Goal: Task Accomplishment & Management: Use online tool/utility

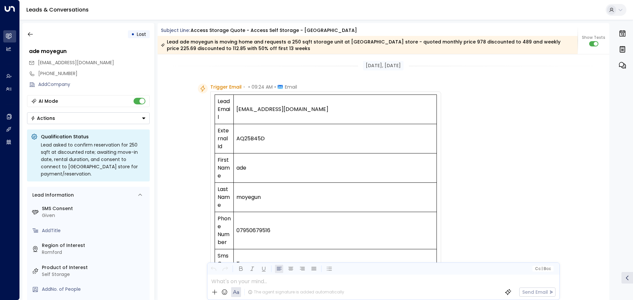
scroll to position [253, 0]
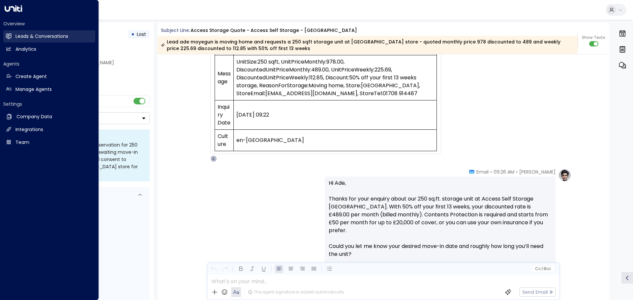
click at [22, 35] on h2 "Leads & Conversations" at bounding box center [41, 36] width 53 height 7
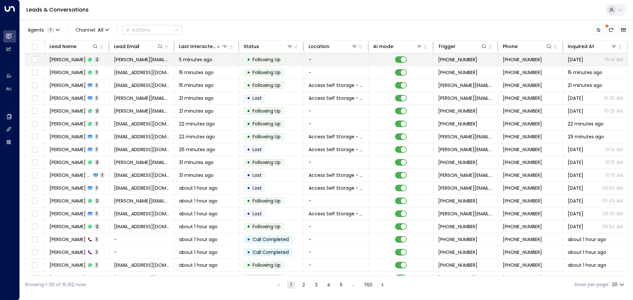
click at [108, 59] on td "[PERSON_NAME] 2" at bounding box center [77, 59] width 65 height 13
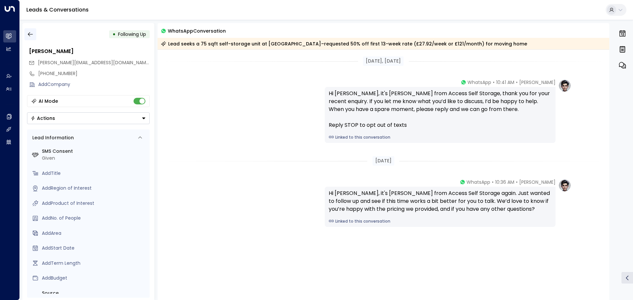
click at [34, 34] on button "button" at bounding box center [30, 34] width 12 height 12
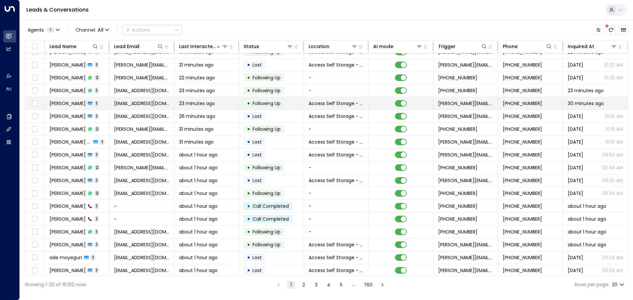
scroll to position [37, 0]
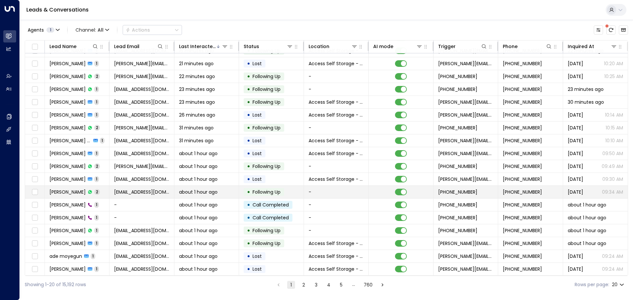
click at [103, 188] on td "Klaudija Berisa 2" at bounding box center [77, 192] width 65 height 13
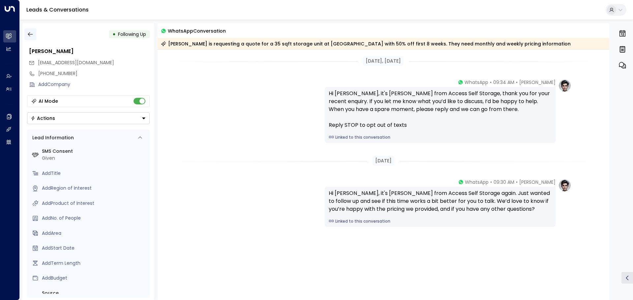
click at [32, 34] on icon "button" at bounding box center [30, 34] width 5 height 4
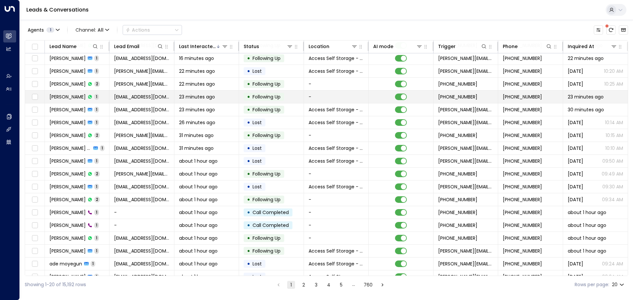
scroll to position [37, 0]
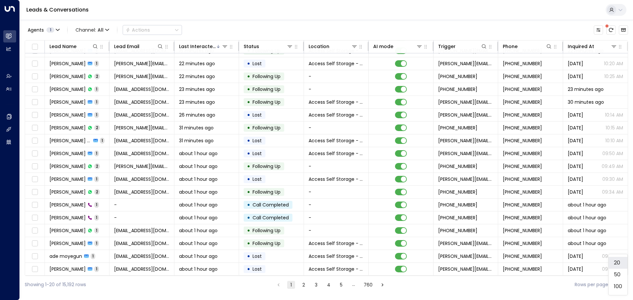
click at [621, 283] on body "Overview Leads & Conversations Leads & Conversations Analytics Analytics Agents…" at bounding box center [316, 147] width 633 height 294
click at [621, 283] on li "100" at bounding box center [618, 287] width 19 height 12
type input "***"
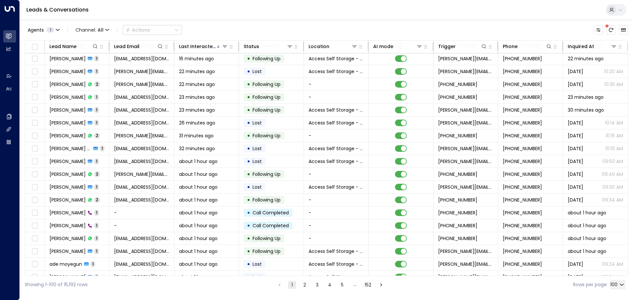
scroll to position [37, 0]
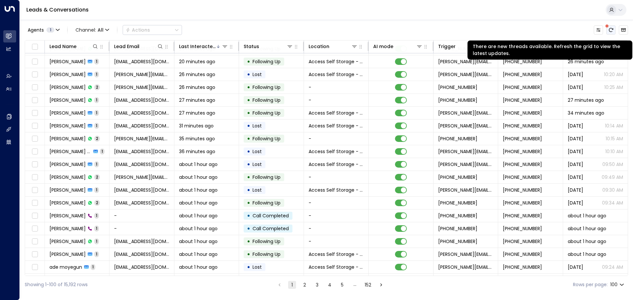
click at [612, 27] on button "There are new threads available. Refresh the grid to view the latest updates." at bounding box center [610, 29] width 9 height 9
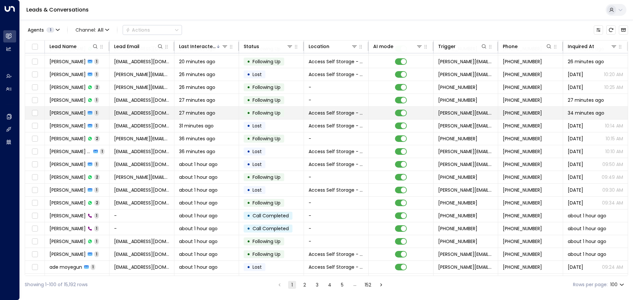
scroll to position [0, 0]
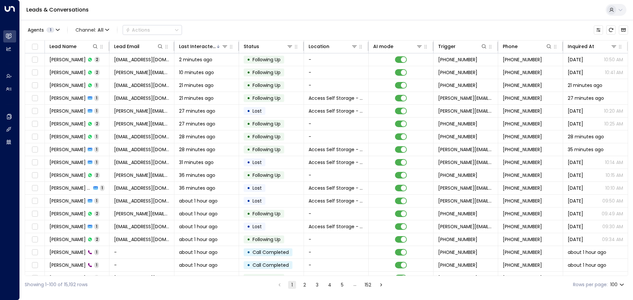
click at [468, 10] on div "Leads & Conversations" at bounding box center [326, 10] width 613 height 20
click at [611, 30] on icon "Refresh" at bounding box center [610, 29] width 5 height 5
click at [611, 32] on icon "Refresh" at bounding box center [611, 30] width 4 height 4
click at [609, 31] on icon "Refresh" at bounding box center [611, 30] width 4 height 4
click at [69, 48] on div "Lead Name" at bounding box center [62, 47] width 27 height 8
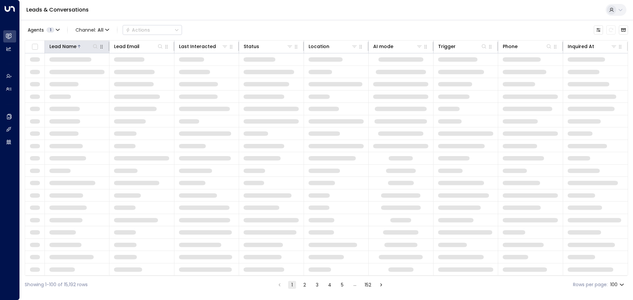
click at [69, 48] on div "Lead Name" at bounding box center [62, 47] width 27 height 8
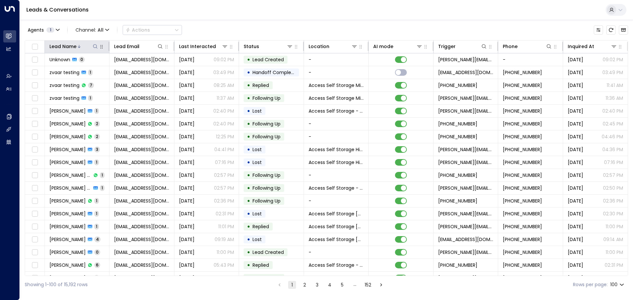
click at [69, 48] on div "Lead Name" at bounding box center [62, 47] width 27 height 8
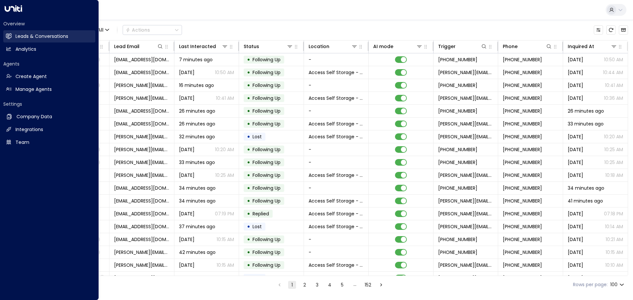
click at [17, 35] on h2 "Leads & Conversations" at bounding box center [41, 36] width 53 height 7
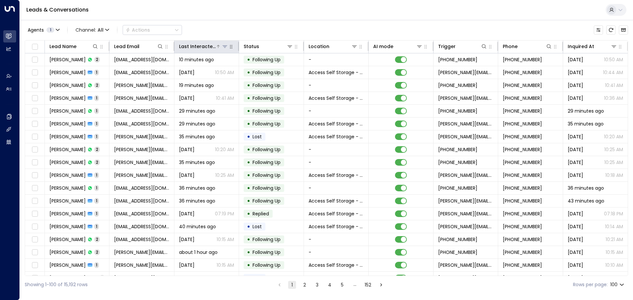
click at [208, 46] on div "Last Interacted" at bounding box center [197, 47] width 37 height 8
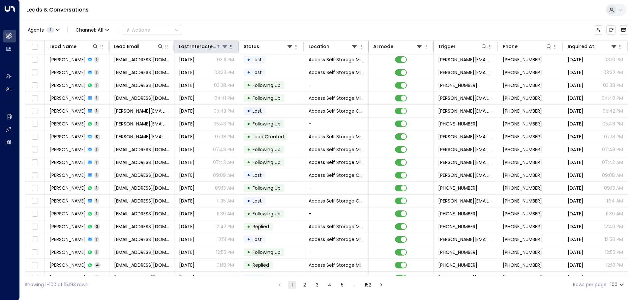
click at [208, 46] on div "Last Interacted" at bounding box center [197, 47] width 37 height 8
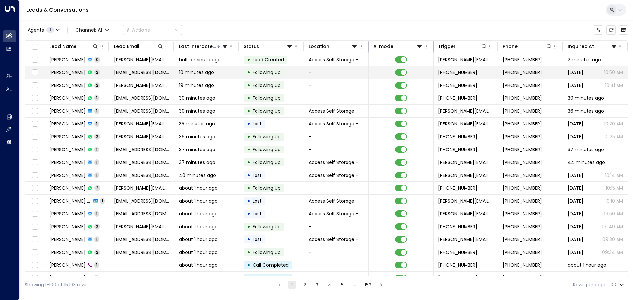
click at [104, 75] on td "Anjala [PERSON_NAME] 2" at bounding box center [77, 72] width 65 height 13
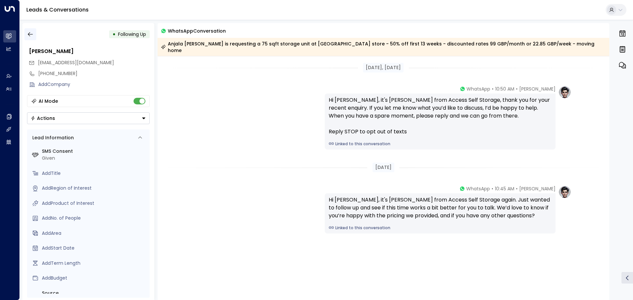
click at [28, 36] on icon "button" at bounding box center [30, 34] width 7 height 7
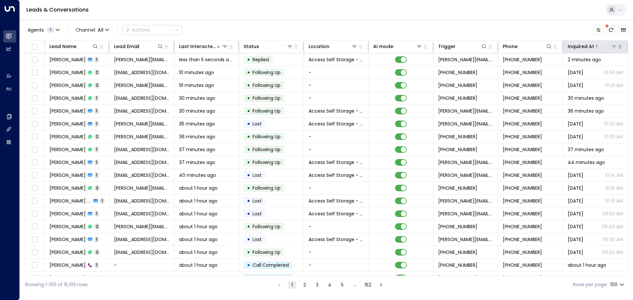
click at [586, 47] on div "Inquired At" at bounding box center [581, 47] width 26 height 8
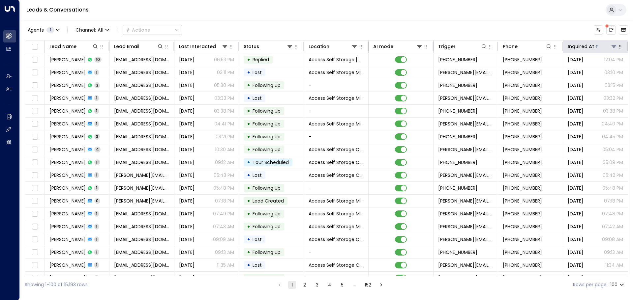
click at [586, 47] on div "Inquired At" at bounding box center [581, 47] width 26 height 8
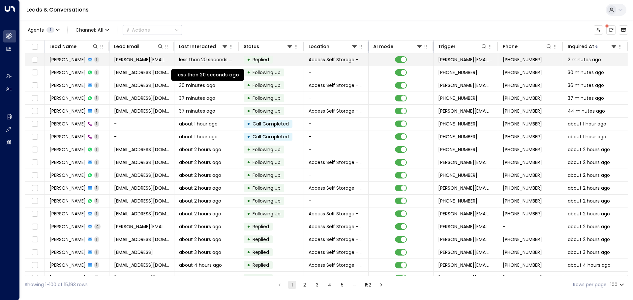
click at [223, 60] on span "less than 20 seconds ago" at bounding box center [206, 59] width 55 height 7
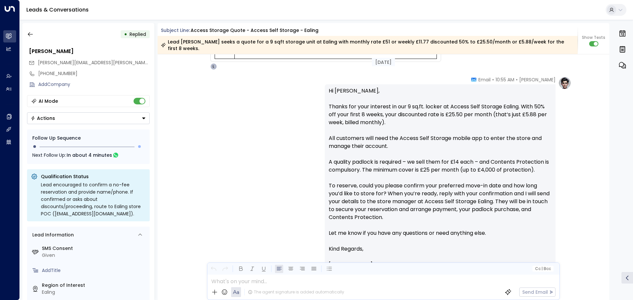
scroll to position [10013, 0]
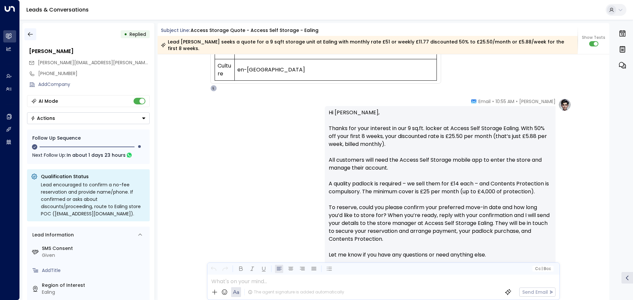
click at [31, 32] on icon "button" at bounding box center [30, 34] width 7 height 7
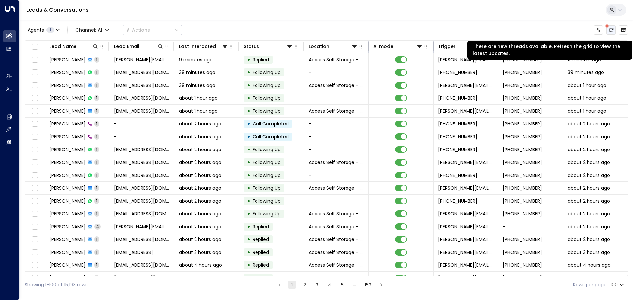
click at [608, 30] on icon "There are new threads available. Refresh the grid to view the latest updates." at bounding box center [610, 29] width 5 height 5
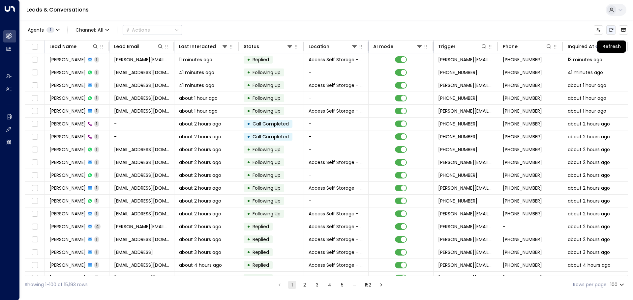
click at [611, 31] on icon "Refresh" at bounding box center [610, 29] width 5 height 5
click at [107, 30] on icon "button" at bounding box center [106, 29] width 3 height 1
click at [91, 63] on span "WhatsApp" at bounding box center [87, 61] width 19 height 4
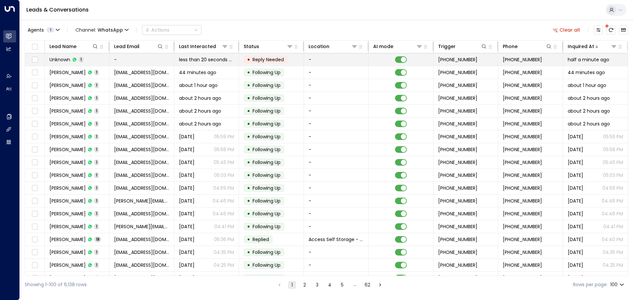
click at [95, 60] on td "Unknown 1" at bounding box center [77, 59] width 65 height 13
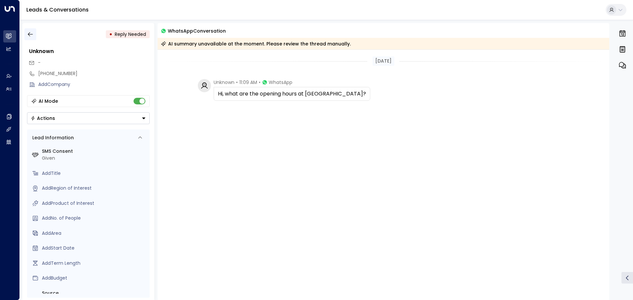
click at [32, 37] on icon "button" at bounding box center [30, 34] width 7 height 7
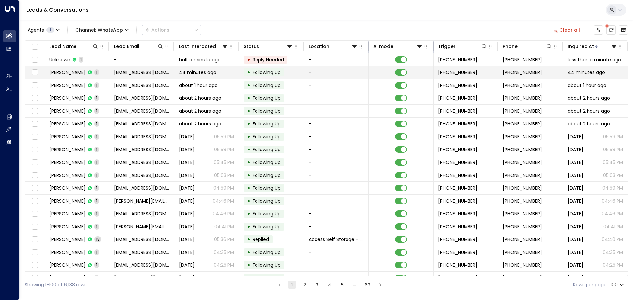
click at [100, 72] on td "[PERSON_NAME] 1" at bounding box center [77, 72] width 65 height 13
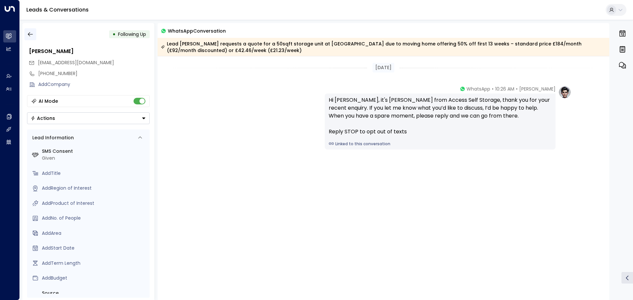
click at [32, 37] on icon "button" at bounding box center [30, 34] width 7 height 7
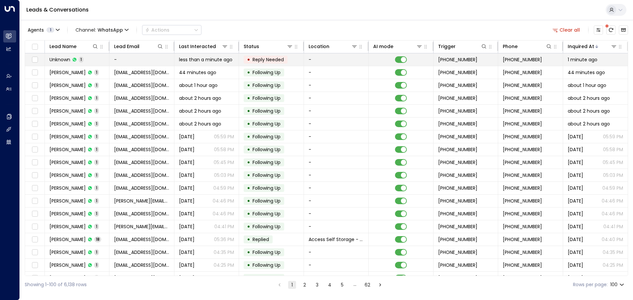
click at [94, 58] on td "Unknown 1" at bounding box center [77, 59] width 65 height 13
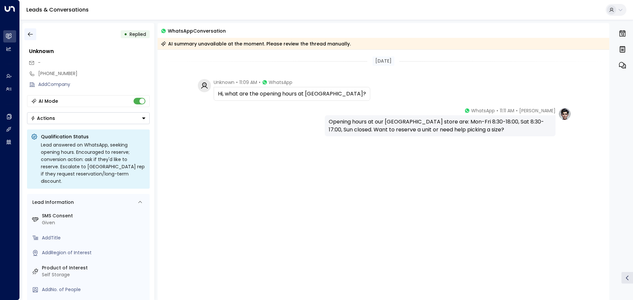
click at [34, 35] on button "button" at bounding box center [30, 34] width 12 height 12
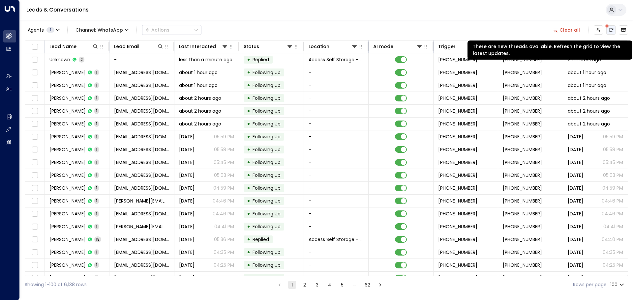
click at [607, 30] on button "There are new threads available. Refresh the grid to view the latest updates." at bounding box center [610, 29] width 9 height 9
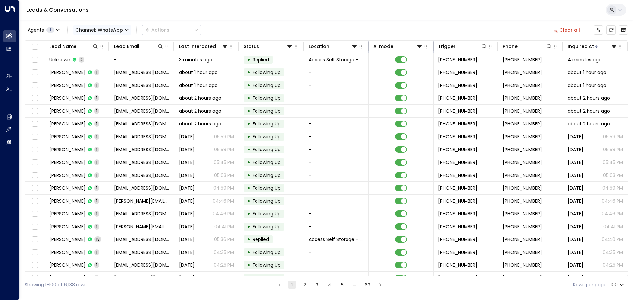
click at [120, 28] on span "WhatsApp" at bounding box center [110, 29] width 25 height 5
click at [94, 39] on li "All" at bounding box center [96, 43] width 42 height 11
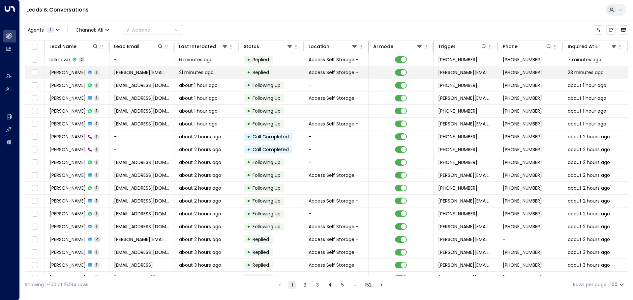
click at [107, 72] on td "[PERSON_NAME] 1" at bounding box center [77, 72] width 65 height 13
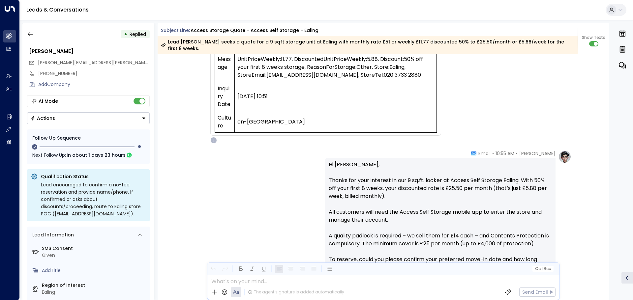
scroll to position [498, 0]
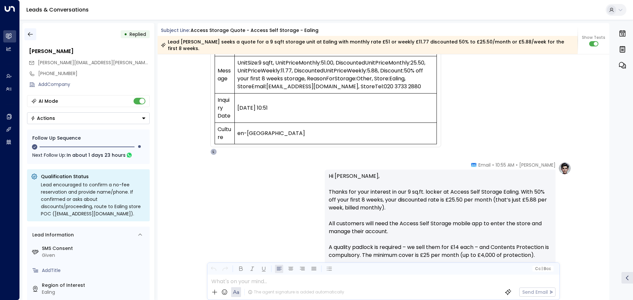
click at [27, 34] on icon "button" at bounding box center [30, 34] width 7 height 7
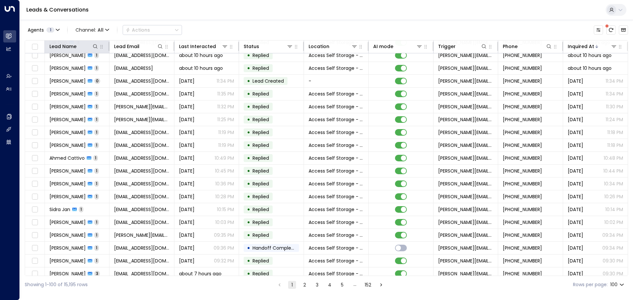
scroll to position [264, 0]
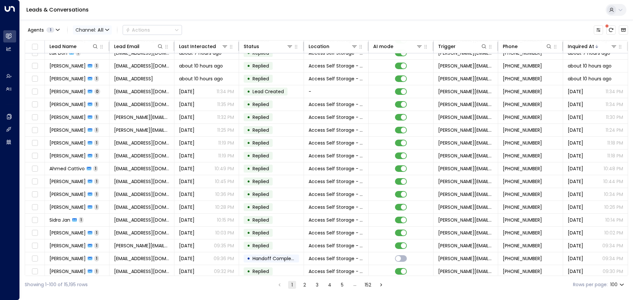
click at [105, 28] on span "Channel: All" at bounding box center [92, 29] width 39 height 9
click at [86, 63] on span "WhatsApp" at bounding box center [87, 61] width 19 height 4
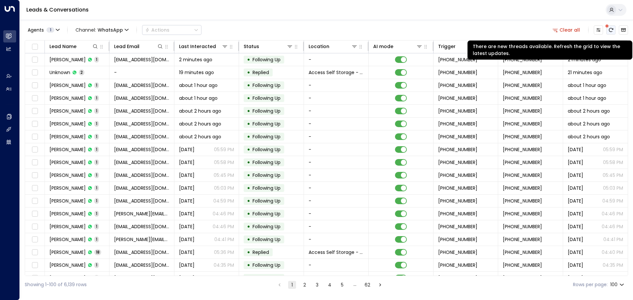
click at [610, 30] on icon "There are new threads available. Refresh the grid to view the latest updates." at bounding box center [610, 29] width 5 height 5
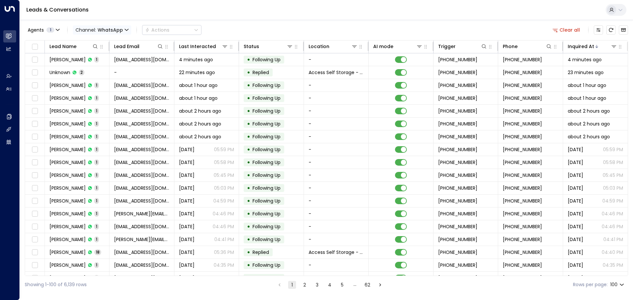
click at [116, 30] on span "WhatsApp" at bounding box center [110, 29] width 25 height 5
click at [98, 42] on p "All" at bounding box center [96, 43] width 32 height 7
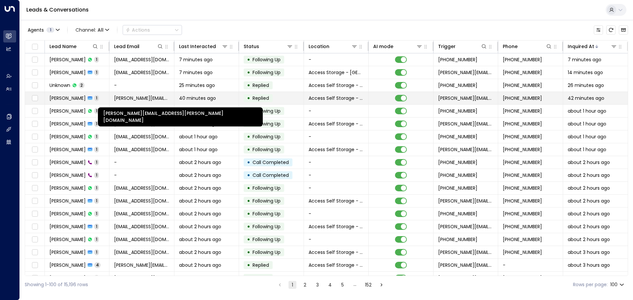
click at [145, 98] on span "[PERSON_NAME][EMAIL_ADDRESS][PERSON_NAME][DOMAIN_NAME]" at bounding box center [141, 98] width 55 height 7
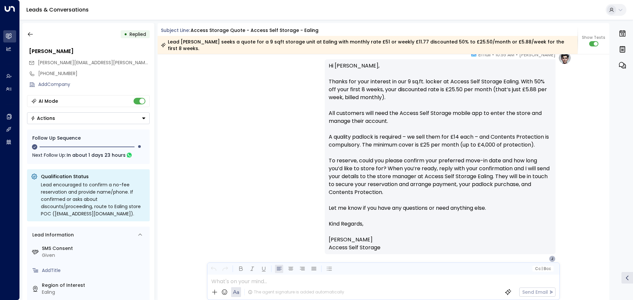
scroll to position [597, 0]
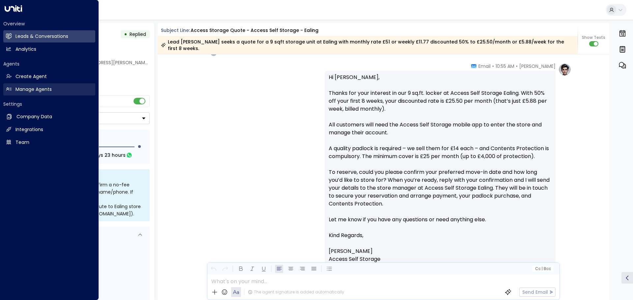
click at [14, 86] on link "Manage Agents Manage Agents" at bounding box center [49, 89] width 92 height 12
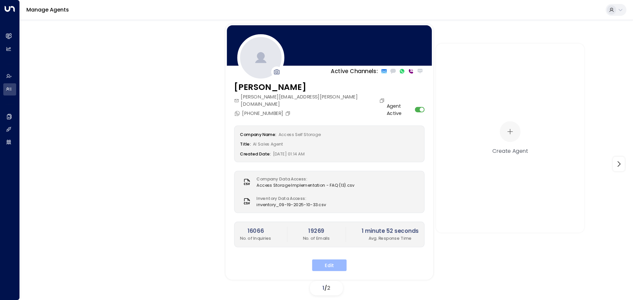
click at [329, 260] on button "Edit" at bounding box center [329, 266] width 35 height 12
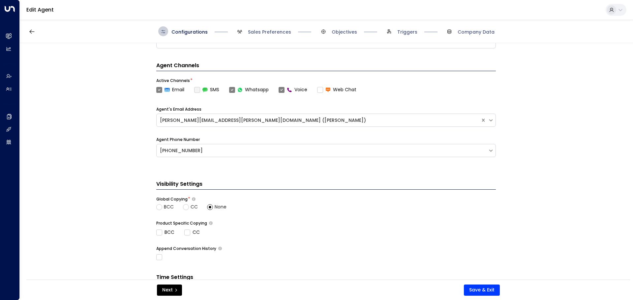
scroll to position [220, 0]
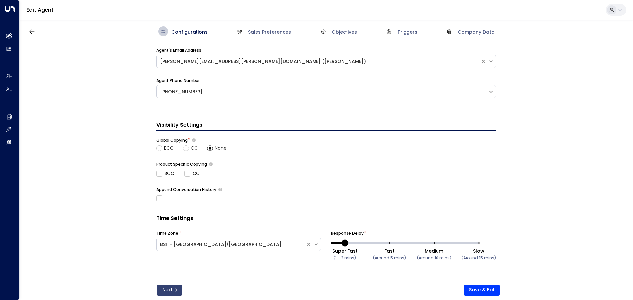
click at [159, 290] on button "Next" at bounding box center [169, 290] width 25 height 11
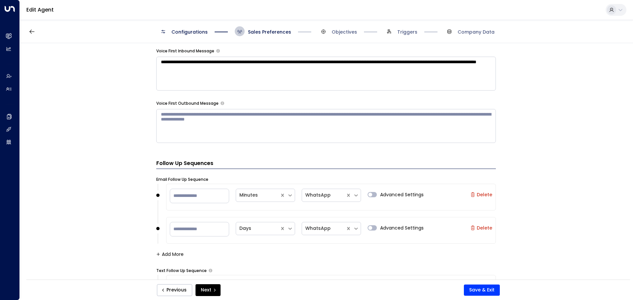
scroll to position [636, 0]
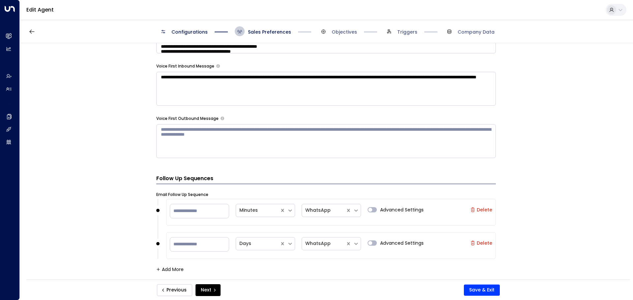
click at [173, 290] on button "Previous" at bounding box center [174, 291] width 35 height 12
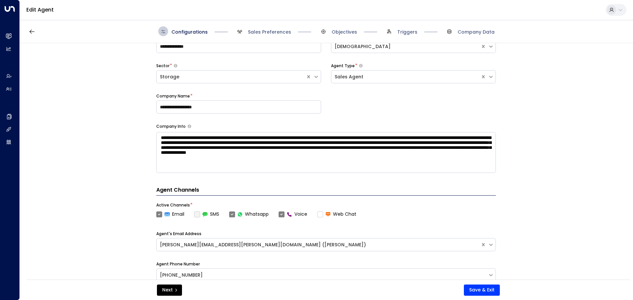
scroll to position [10, 0]
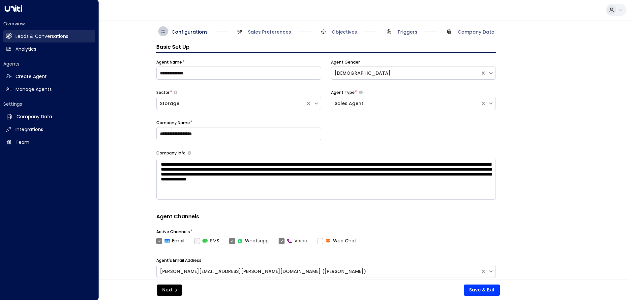
click at [19, 36] on h2 "Leads & Conversations" at bounding box center [41, 36] width 53 height 7
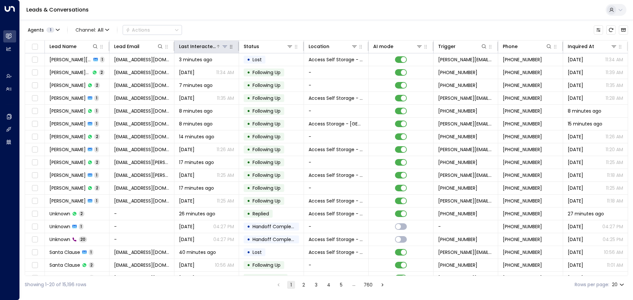
click at [210, 46] on div "Last Interacted" at bounding box center [197, 47] width 37 height 8
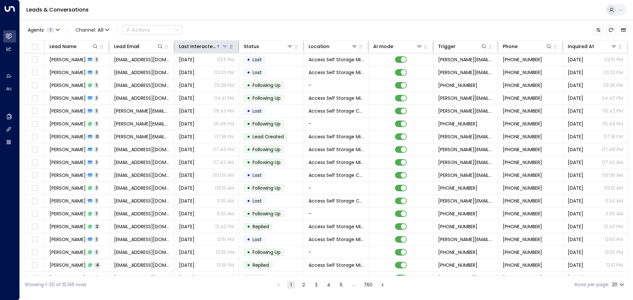
click at [210, 46] on div "Last Interacted" at bounding box center [197, 47] width 37 height 8
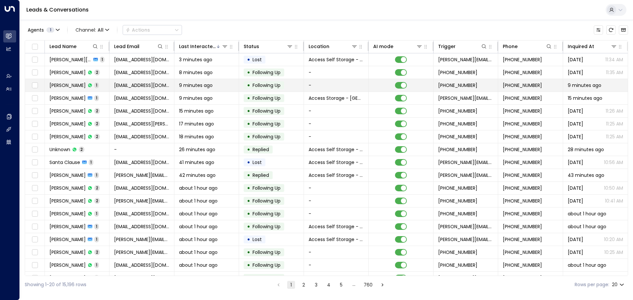
click at [76, 85] on span "[PERSON_NAME]" at bounding box center [67, 85] width 36 height 7
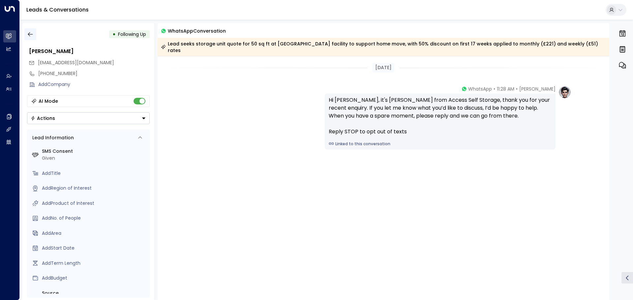
click at [34, 33] on button "button" at bounding box center [30, 34] width 12 height 12
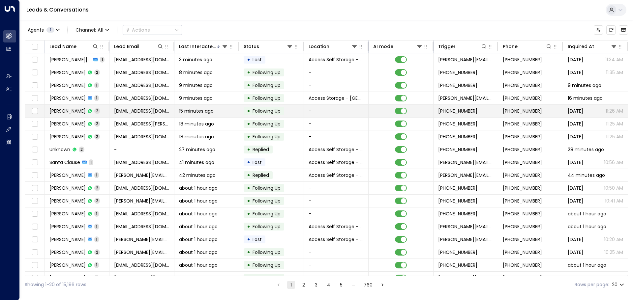
click at [107, 113] on td "annette hitchmough 2" at bounding box center [77, 111] width 65 height 13
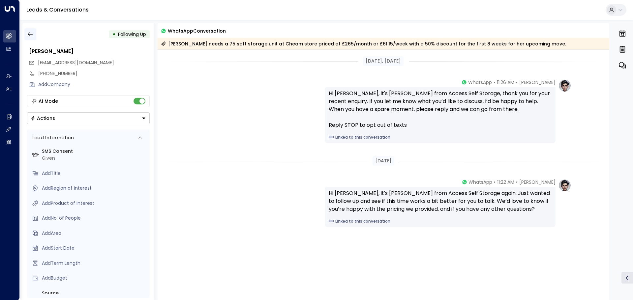
click at [35, 37] on button "button" at bounding box center [30, 34] width 12 height 12
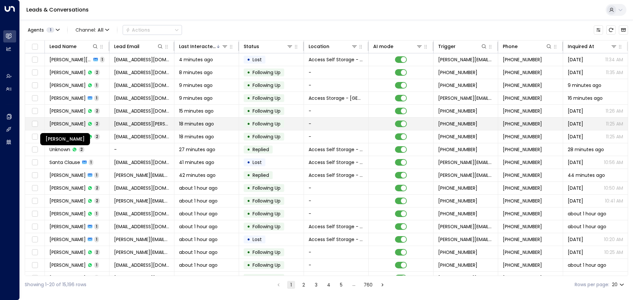
click at [69, 121] on span "Murtaada Fernandez" at bounding box center [67, 124] width 36 height 7
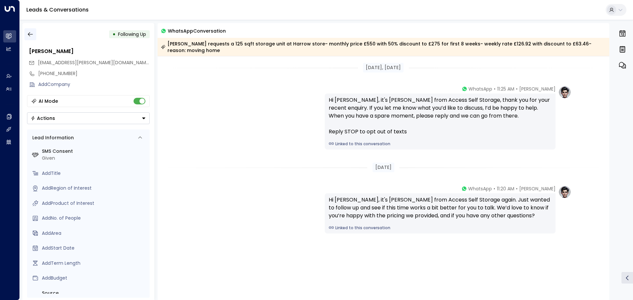
click at [26, 35] on button "button" at bounding box center [30, 34] width 12 height 12
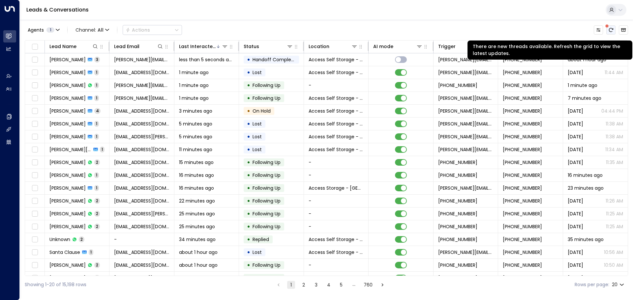
click at [613, 29] on icon "There are new threads available. Refresh the grid to view the latest updates." at bounding box center [611, 30] width 4 height 4
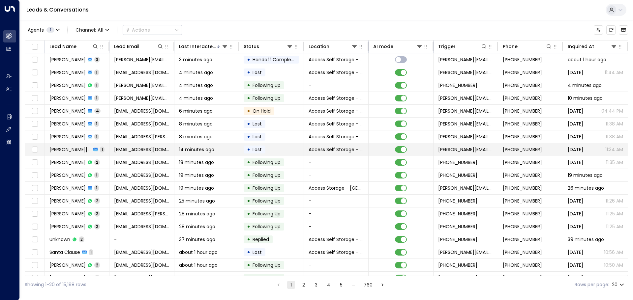
scroll to position [37, 0]
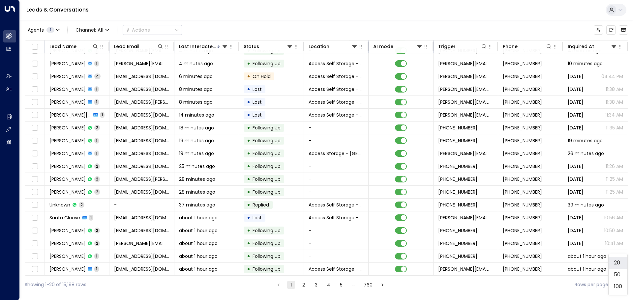
click at [624, 286] on body "Overview Leads & Conversations Leads & Conversations Analytics Analytics Agents…" at bounding box center [316, 147] width 633 height 294
click at [621, 283] on li "100" at bounding box center [618, 287] width 19 height 12
type input "***"
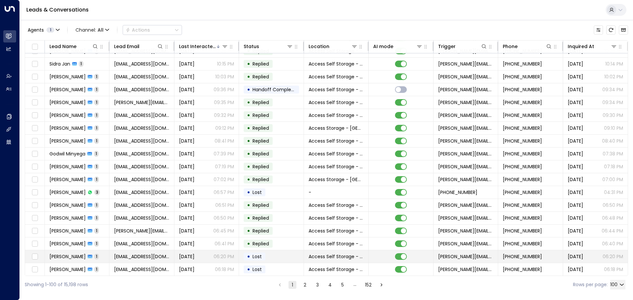
scroll to position [795, 0]
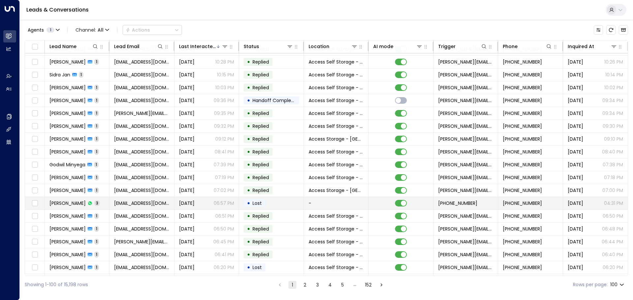
click at [90, 201] on td "terry forde 3" at bounding box center [77, 203] width 65 height 13
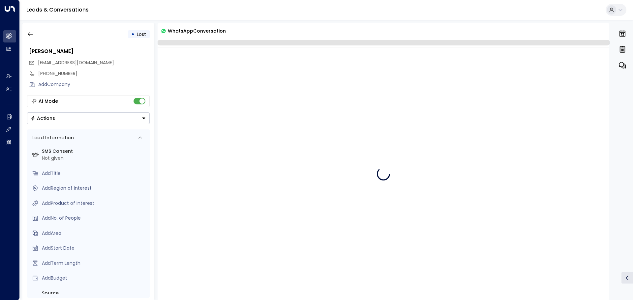
scroll to position [19, 0]
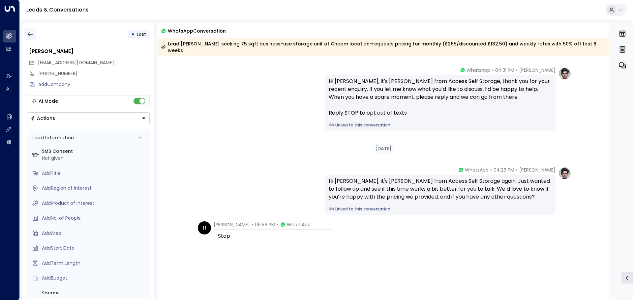
click at [32, 33] on icon "button" at bounding box center [30, 34] width 7 height 7
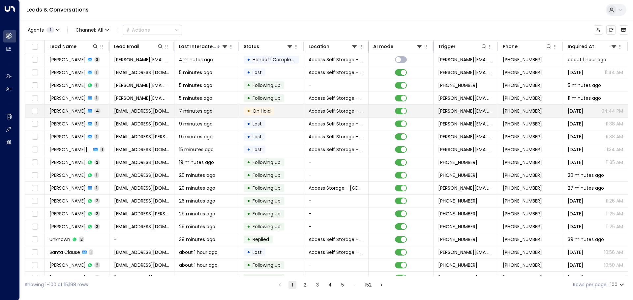
click at [102, 111] on td "Dan Scothern 4" at bounding box center [77, 111] width 65 height 13
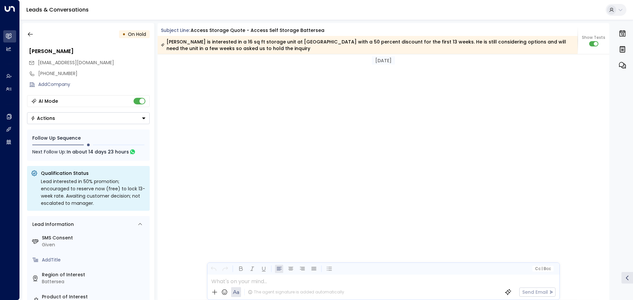
scroll to position [1490, 0]
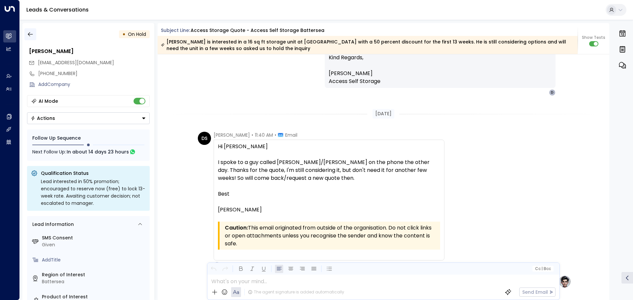
click at [34, 35] on button "button" at bounding box center [30, 34] width 12 height 12
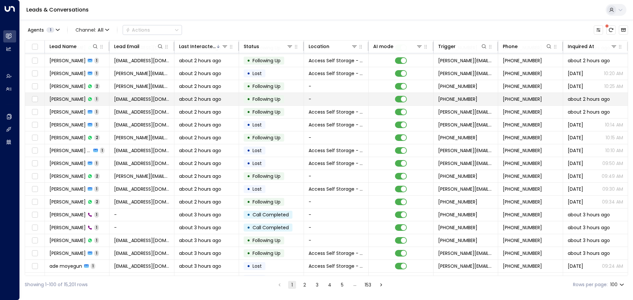
scroll to position [330, 0]
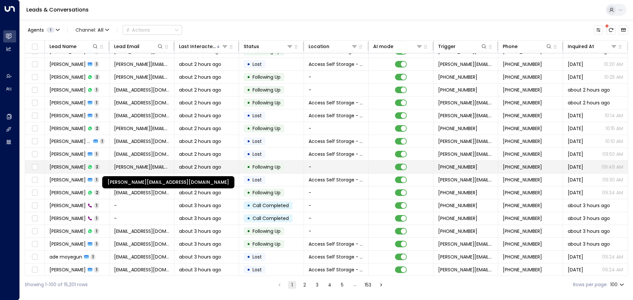
click at [164, 168] on span "[PERSON_NAME][EMAIL_ADDRESS][DOMAIN_NAME]" at bounding box center [141, 167] width 55 height 7
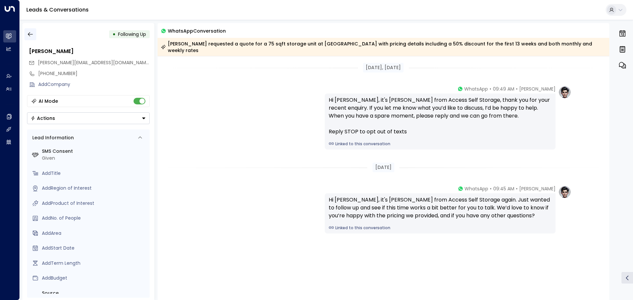
click at [27, 35] on icon "button" at bounding box center [30, 34] width 7 height 7
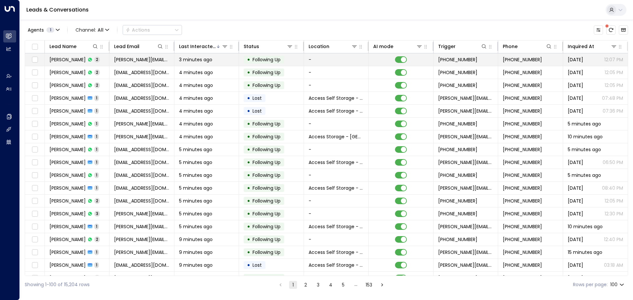
click at [94, 60] on td "Chris West 2" at bounding box center [77, 59] width 65 height 13
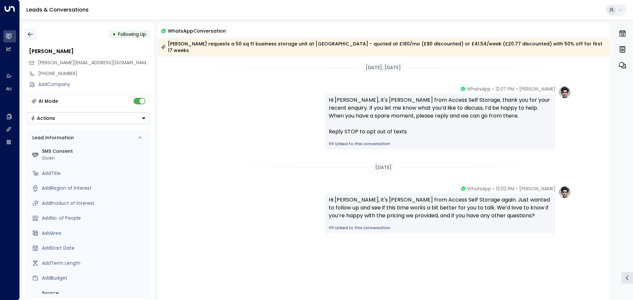
click at [31, 35] on icon "button" at bounding box center [30, 34] width 7 height 7
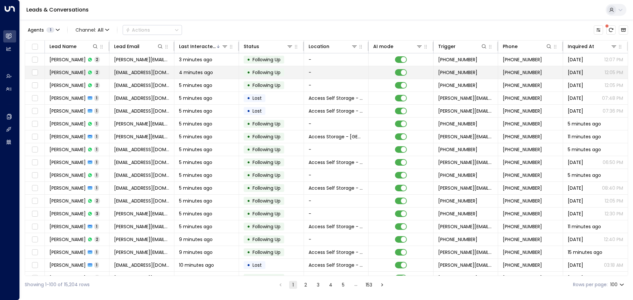
click at [209, 74] on span "4 minutes ago" at bounding box center [196, 72] width 34 height 7
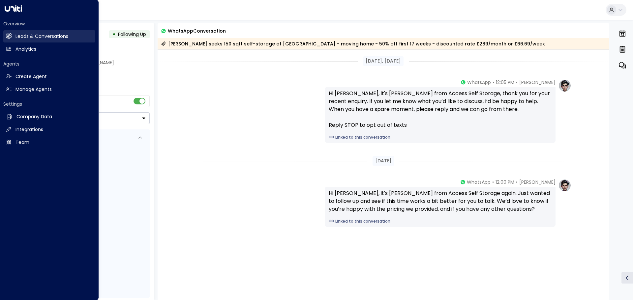
click at [13, 36] on link "Leads & Conversations Leads & Conversations" at bounding box center [49, 36] width 92 height 12
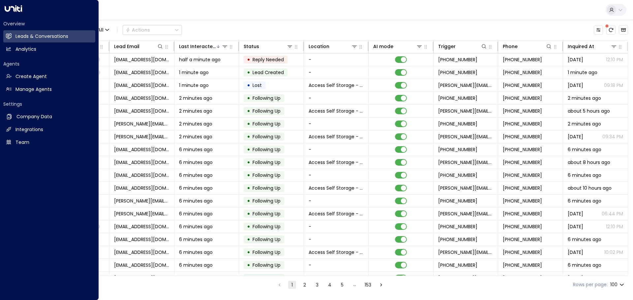
click at [14, 24] on h2 "Overview" at bounding box center [49, 23] width 92 height 7
click at [25, 36] on h2 "Leads & Conversations" at bounding box center [41, 36] width 53 height 7
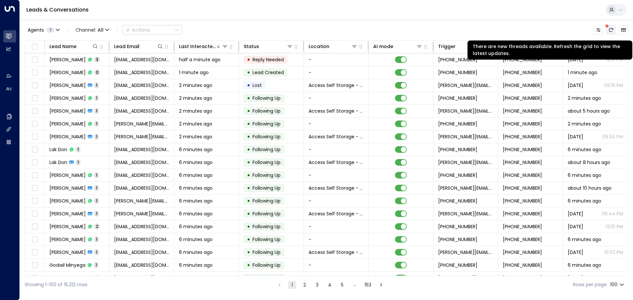
click at [610, 29] on icon "There are new threads available. Refresh the grid to view the latest updates." at bounding box center [610, 29] width 5 height 5
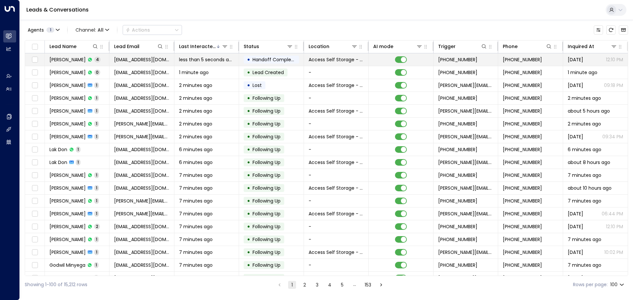
click at [96, 59] on td "Lilian wan 4" at bounding box center [77, 59] width 65 height 13
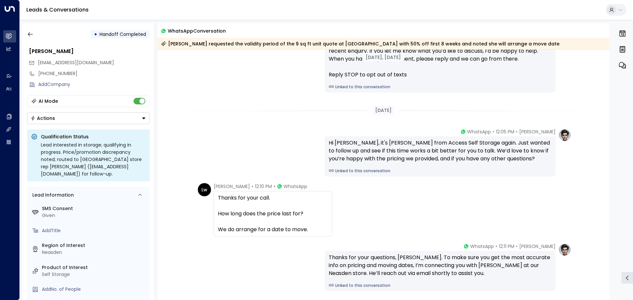
scroll to position [66, 0]
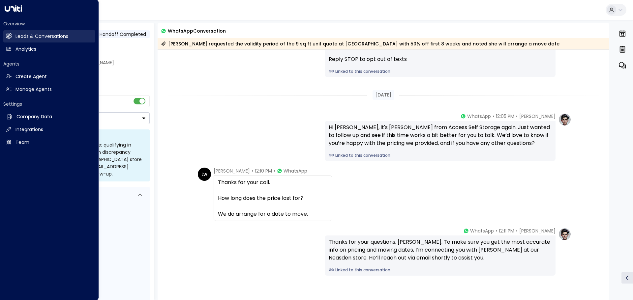
click at [28, 35] on h2 "Leads & Conversations" at bounding box center [41, 36] width 53 height 7
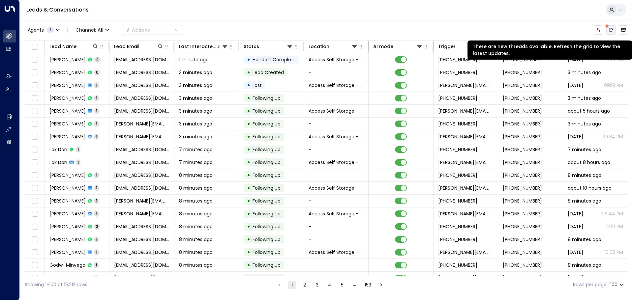
click at [612, 32] on icon "There are new threads available. Refresh the grid to view the latest updates." at bounding box center [610, 29] width 5 height 5
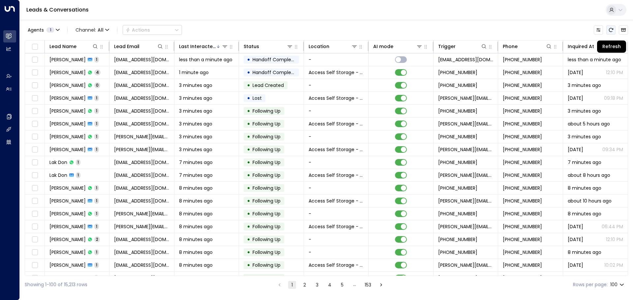
click at [608, 32] on button "Refresh" at bounding box center [610, 29] width 9 height 9
click at [613, 31] on icon "Refresh" at bounding box center [610, 29] width 5 height 5
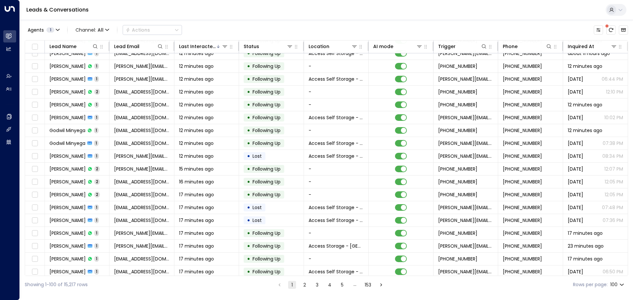
scroll to position [297, 0]
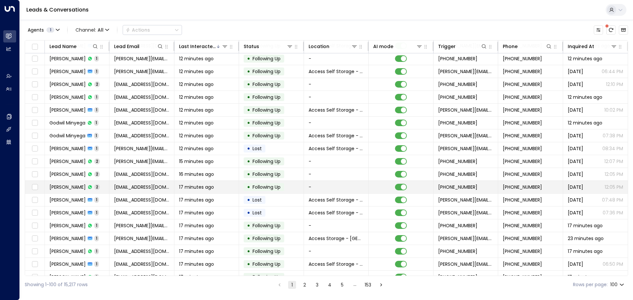
click at [99, 187] on td "Fran Chaves 2" at bounding box center [77, 187] width 65 height 13
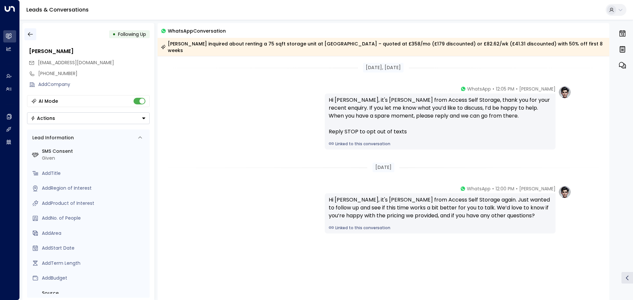
click at [29, 36] on icon "button" at bounding box center [30, 34] width 5 height 4
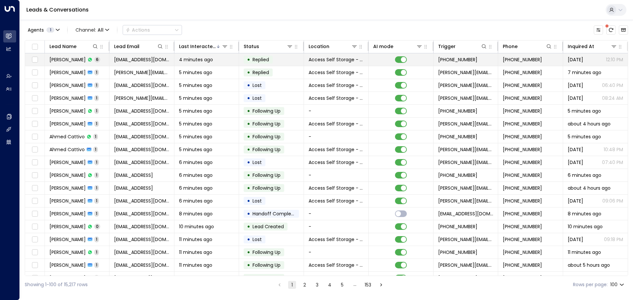
click at [101, 59] on td "Lilian wan 6" at bounding box center [77, 59] width 65 height 13
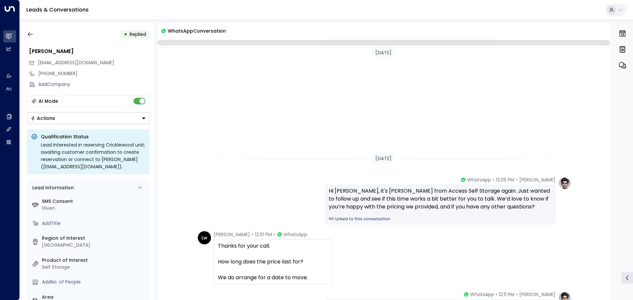
scroll to position [193, 0]
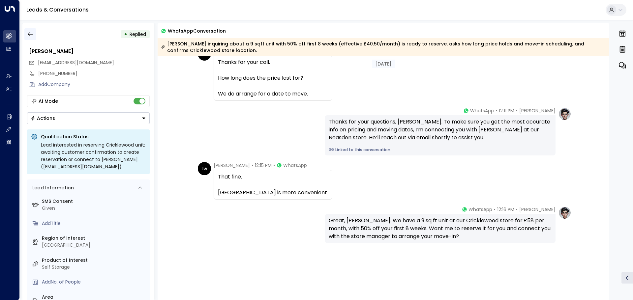
click at [35, 36] on button "button" at bounding box center [30, 34] width 12 height 12
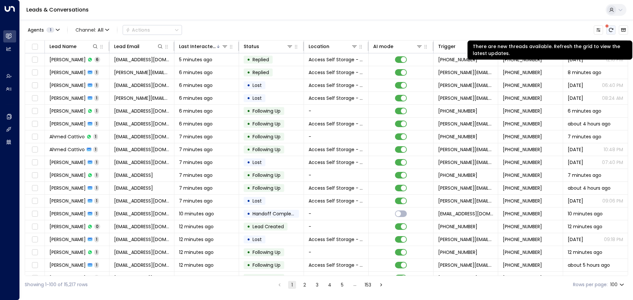
click at [611, 31] on icon "There are new threads available. Refresh the grid to view the latest updates." at bounding box center [610, 29] width 5 height 5
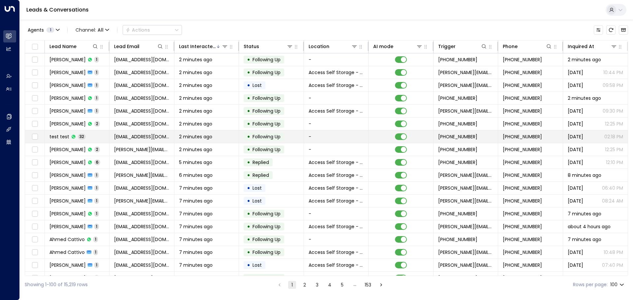
click at [91, 136] on td "test test 32" at bounding box center [77, 137] width 65 height 13
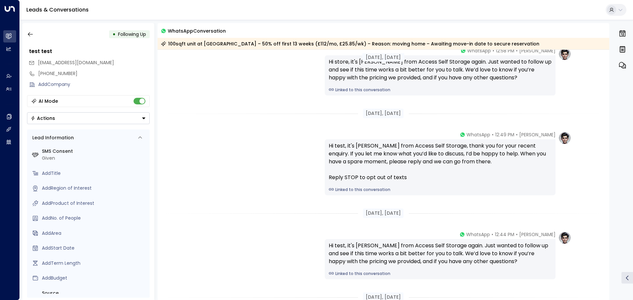
scroll to position [7564, 0]
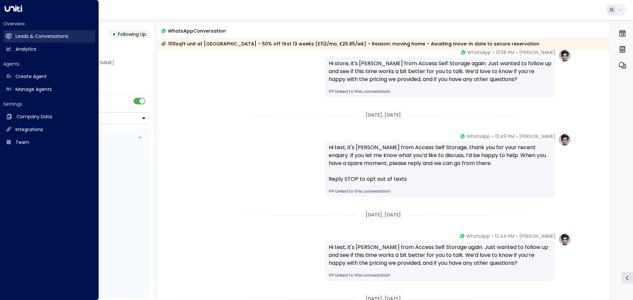
click at [25, 35] on h2 "Leads & Conversations" at bounding box center [41, 36] width 53 height 7
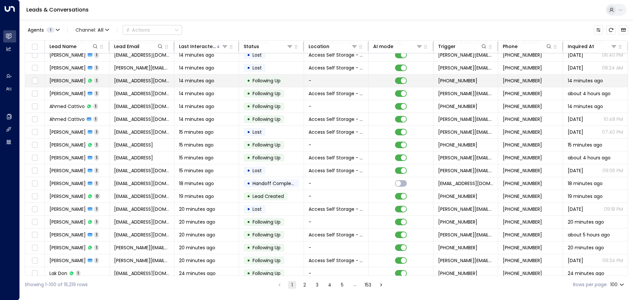
scroll to position [198, 0]
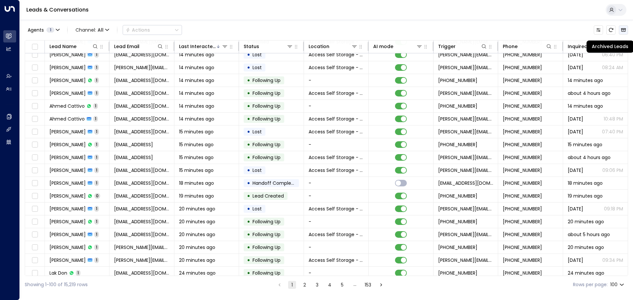
click at [623, 29] on icon "Archived Leads" at bounding box center [623, 29] width 5 height 5
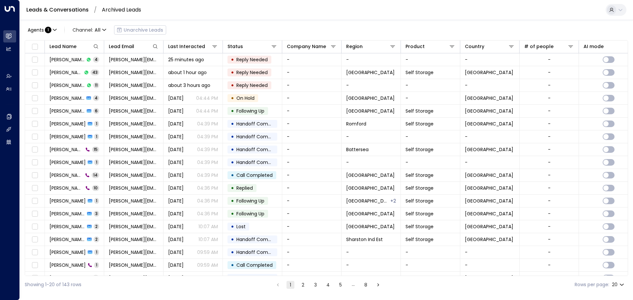
click at [621, 11] on icon at bounding box center [620, 9] width 5 height 5
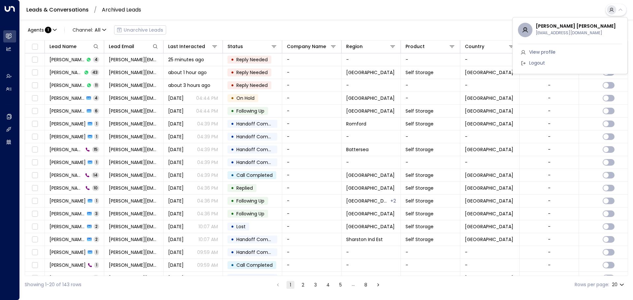
click at [54, 9] on div at bounding box center [316, 150] width 633 height 300
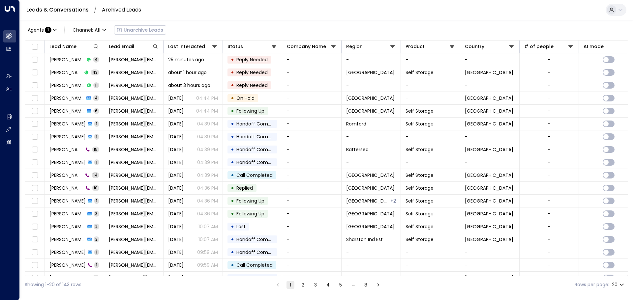
click at [60, 8] on link "Leads & Conversations" at bounding box center [57, 10] width 62 height 8
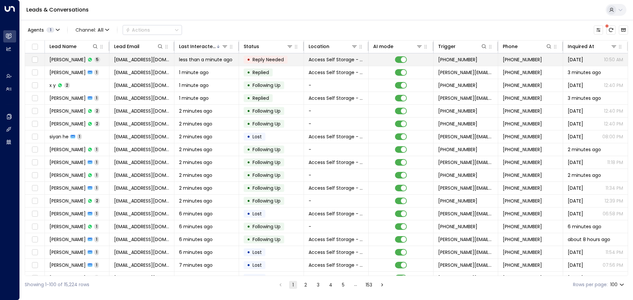
click at [97, 59] on td "Anjala Sihota 5" at bounding box center [77, 59] width 65 height 13
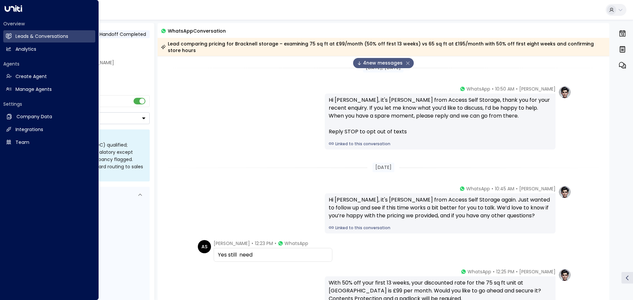
drag, startPoint x: 21, startPoint y: 40, endPoint x: 22, endPoint y: 57, distance: 16.9
click at [21, 40] on link "Leads & Conversations Leads & Conversations" at bounding box center [49, 36] width 92 height 12
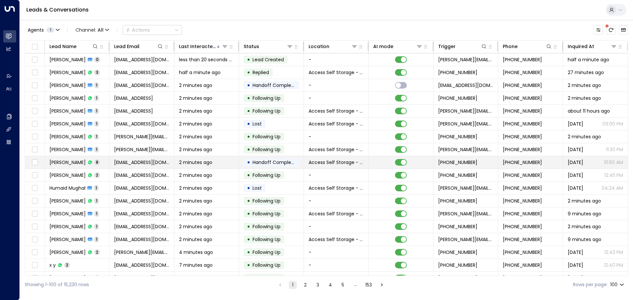
click at [99, 162] on td "Anjala Sihota 8" at bounding box center [77, 162] width 65 height 13
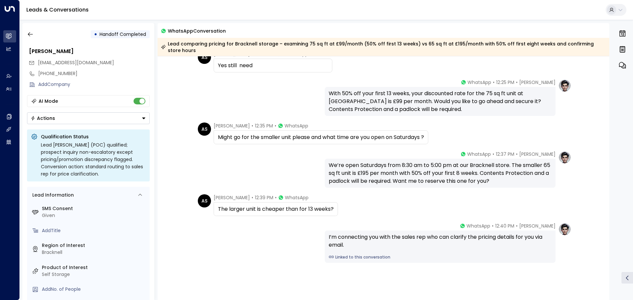
scroll to position [212, 0]
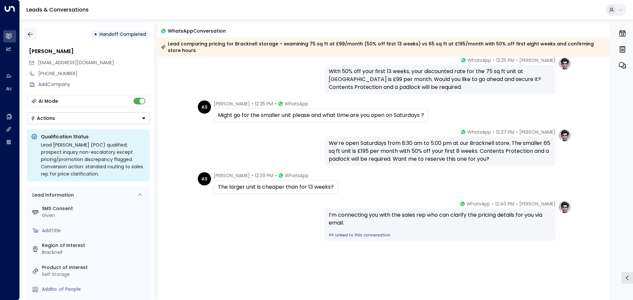
click at [34, 32] on button "button" at bounding box center [30, 34] width 12 height 12
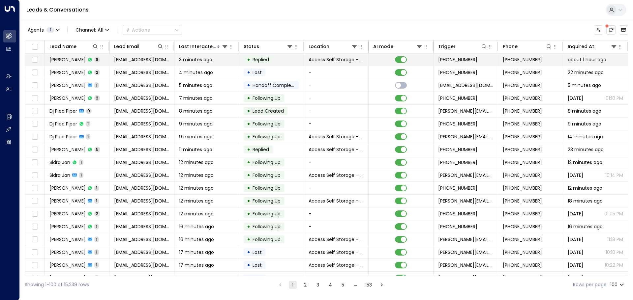
click at [106, 59] on td "Candice Hendel 8" at bounding box center [77, 59] width 65 height 13
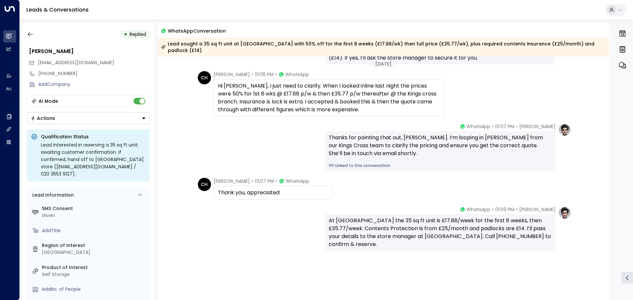
scroll to position [252, 0]
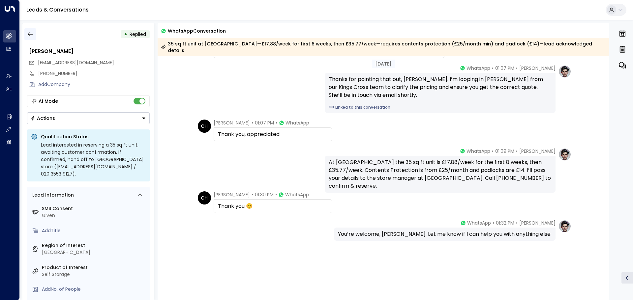
click at [30, 32] on icon "button" at bounding box center [30, 34] width 5 height 4
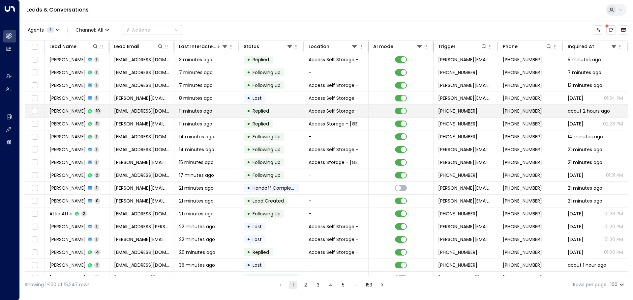
click at [107, 113] on td "Candice Hendel 10" at bounding box center [77, 111] width 65 height 13
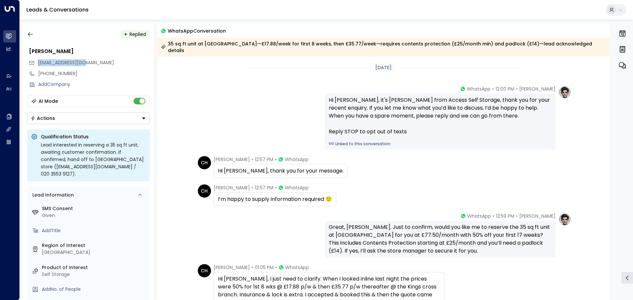
drag, startPoint x: 37, startPoint y: 62, endPoint x: 91, endPoint y: 67, distance: 54.3
click at [91, 67] on div "[EMAIL_ADDRESS][DOMAIN_NAME]" at bounding box center [89, 62] width 121 height 11
copy span "[EMAIL_ADDRESS][DOMAIN_NAME]"
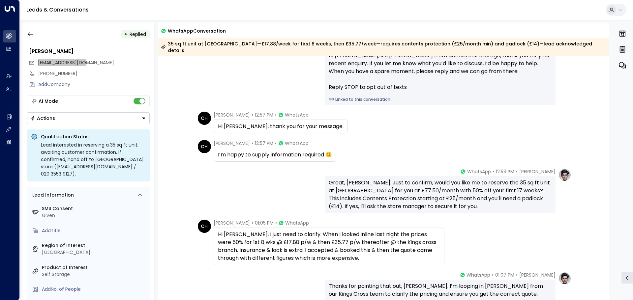
scroll to position [33, 0]
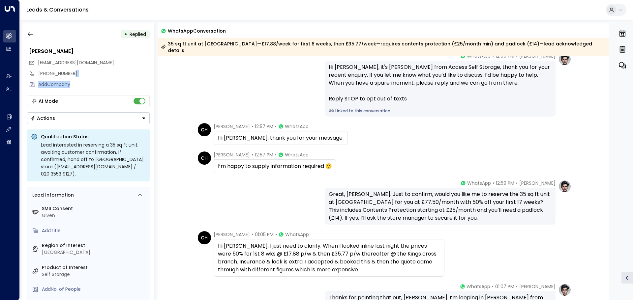
click at [110, 79] on div "Candice Hendel chendelj@gmail.com +447542955052 Add Company" at bounding box center [88, 67] width 123 height 45
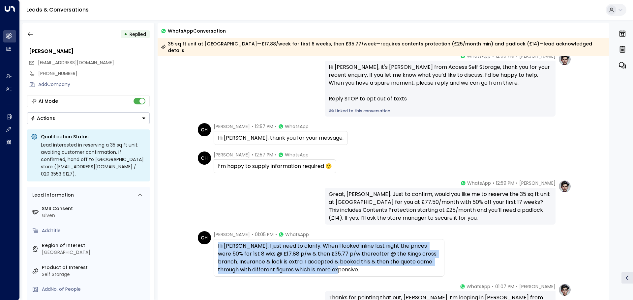
drag, startPoint x: 218, startPoint y: 239, endPoint x: 340, endPoint y: 266, distance: 125.3
click at [340, 266] on div "Hi Laura, I just need to clarify. When I looked inline last night the prices we…" at bounding box center [329, 258] width 222 height 32
copy div "Hi Laura, I just need to clarify. When I looked inline last night the prices we…"
